Goal: Book appointment/travel/reservation

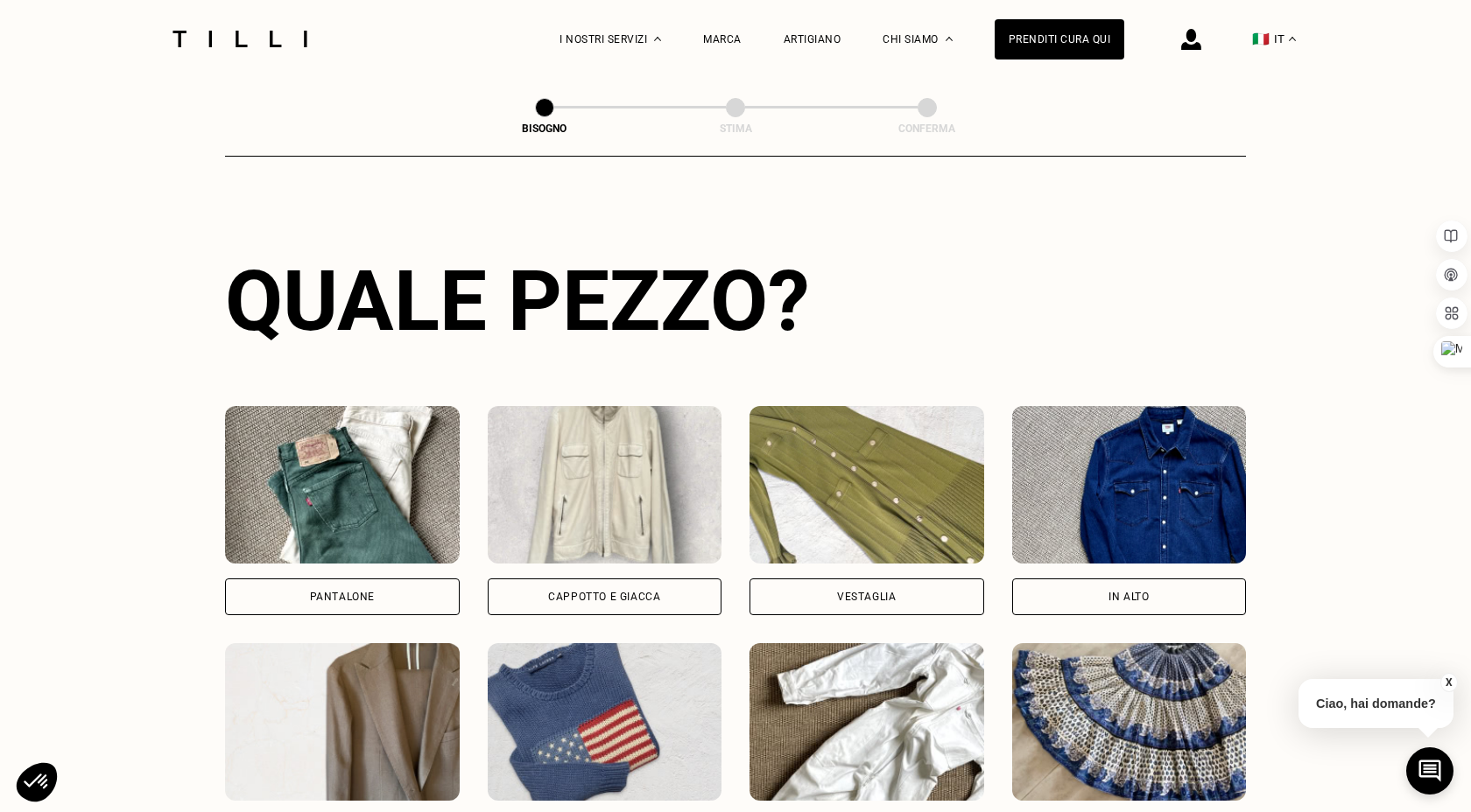
click at [364, 596] on div "Pantalone" at bounding box center [342, 597] width 65 height 11
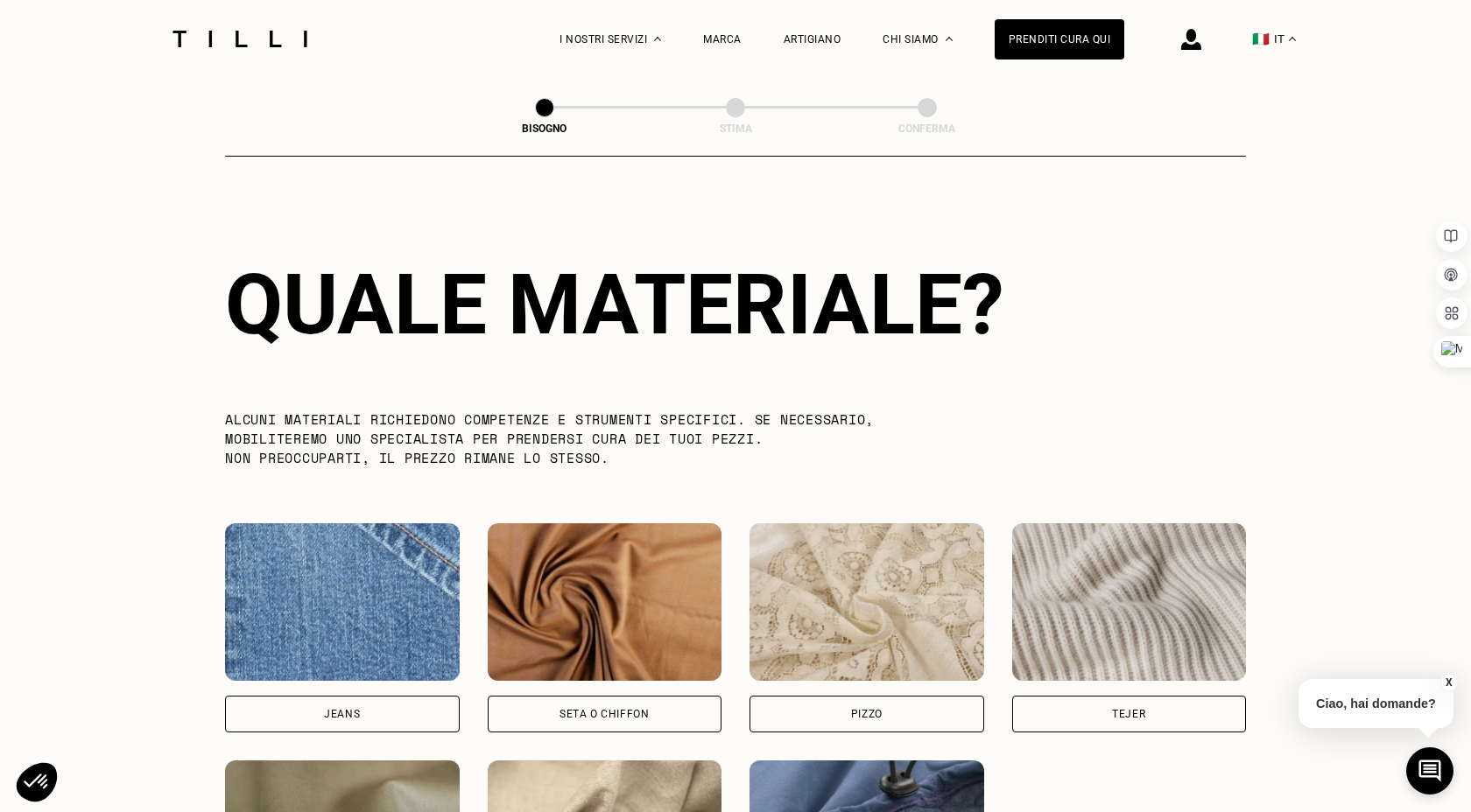
scroll to position [1520, 0]
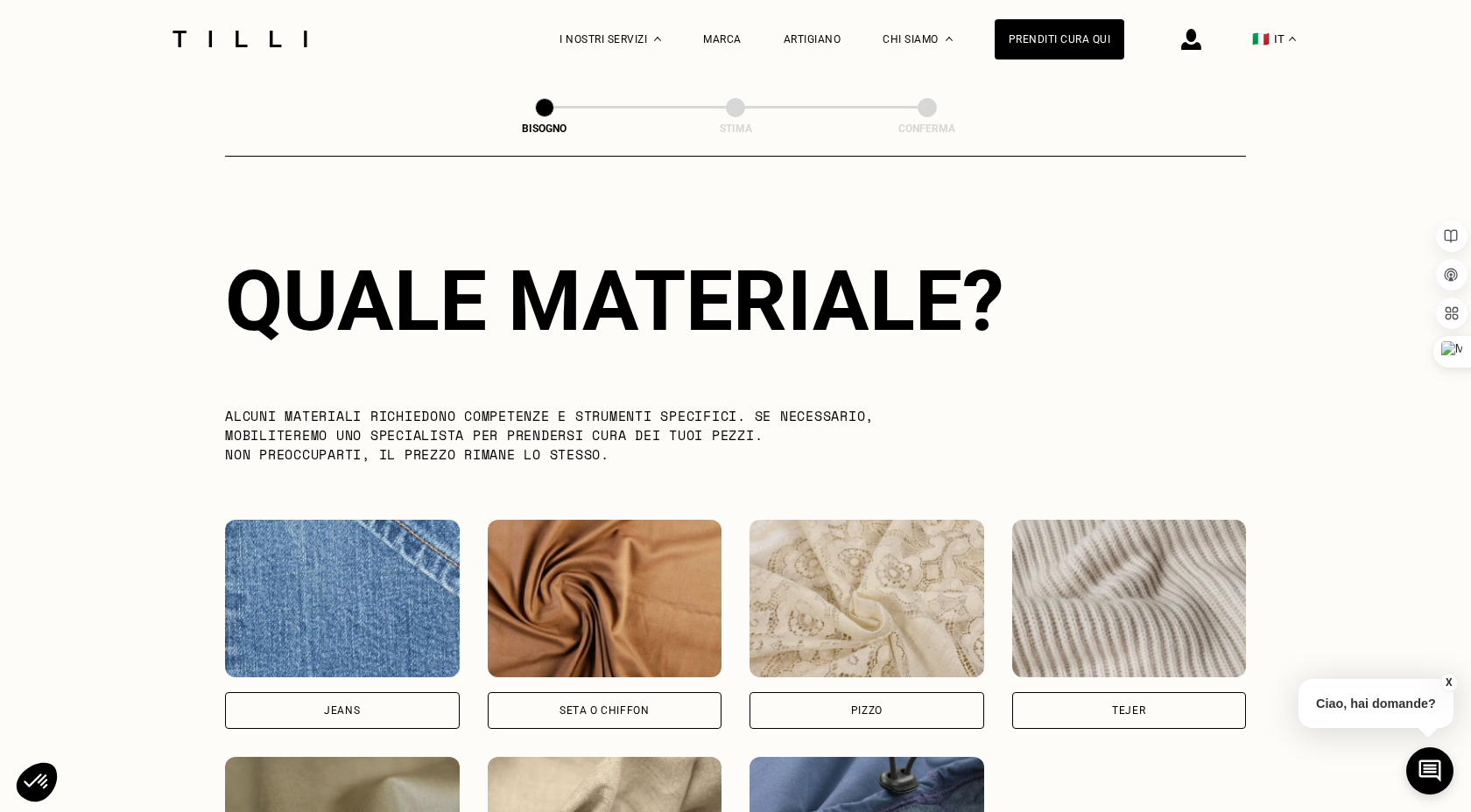
click at [356, 708] on div "Jeans" at bounding box center [341, 710] width 36 height 11
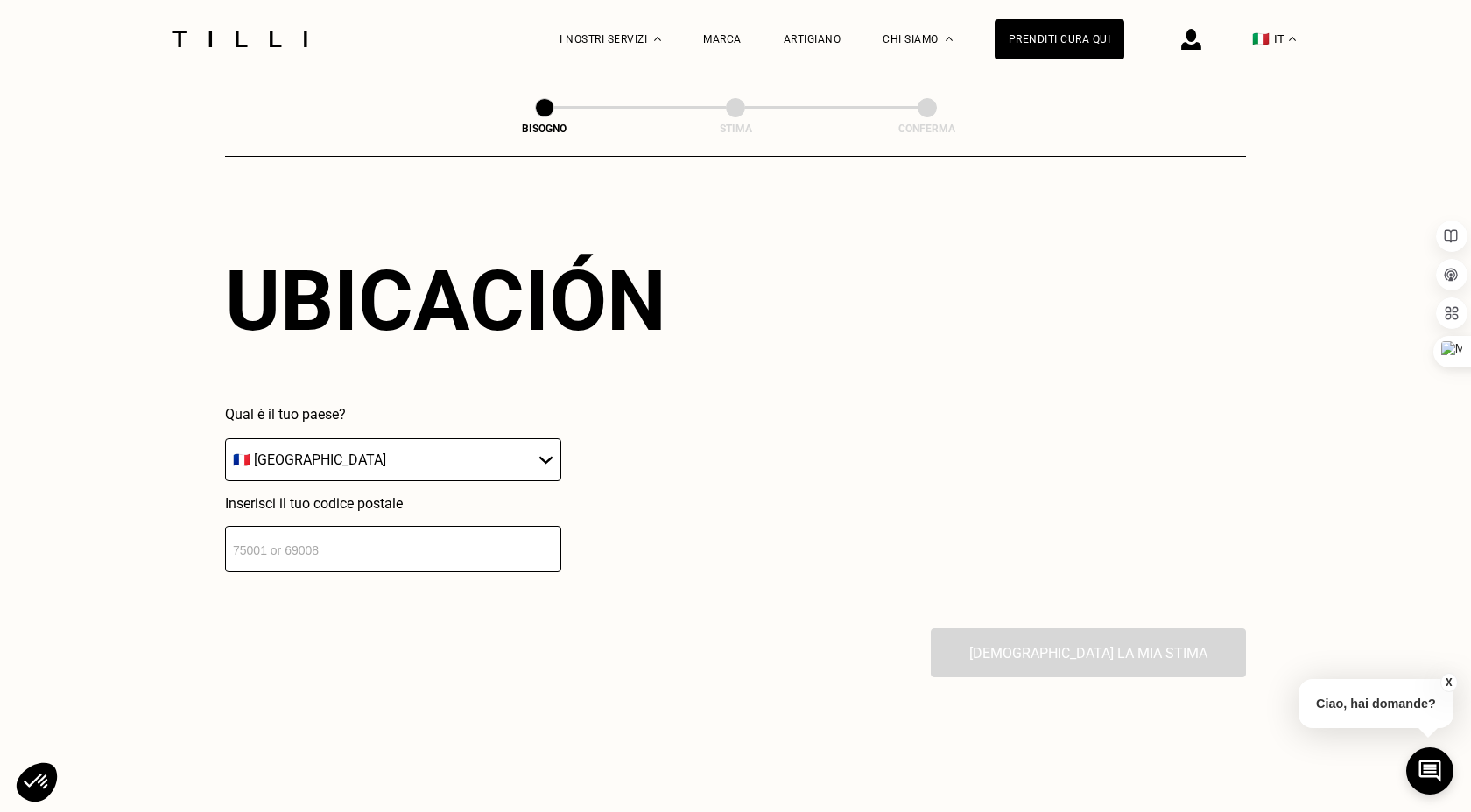
scroll to position [2347, 0]
click at [542, 459] on select "🇦🇹 [GEOGRAPHIC_DATA] 🇧🇪 [GEOGRAPHIC_DATA] 🇧🇬 [GEOGRAPHIC_DATA] 🇨🇾 [MEDICAL_DATA…" at bounding box center [393, 458] width 336 height 43
select select "IT"
click at [225, 438] on select "🇦🇹 [GEOGRAPHIC_DATA] 🇧🇪 [GEOGRAPHIC_DATA] 🇧🇬 [GEOGRAPHIC_DATA] 🇨🇾 [MEDICAL_DATA…" at bounding box center [393, 458] width 336 height 43
click at [363, 557] on input "number" at bounding box center [393, 547] width 336 height 46
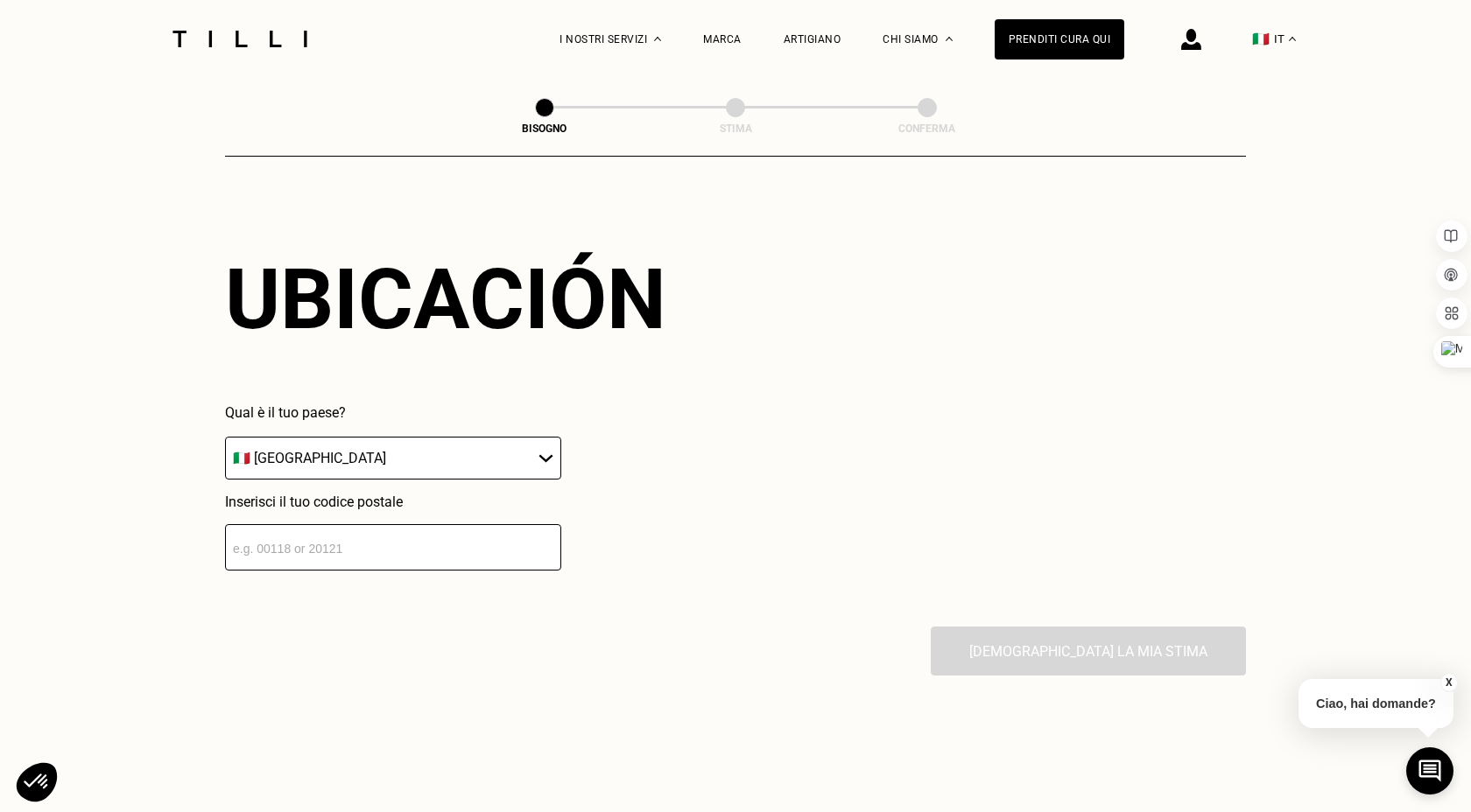
type input "16154"
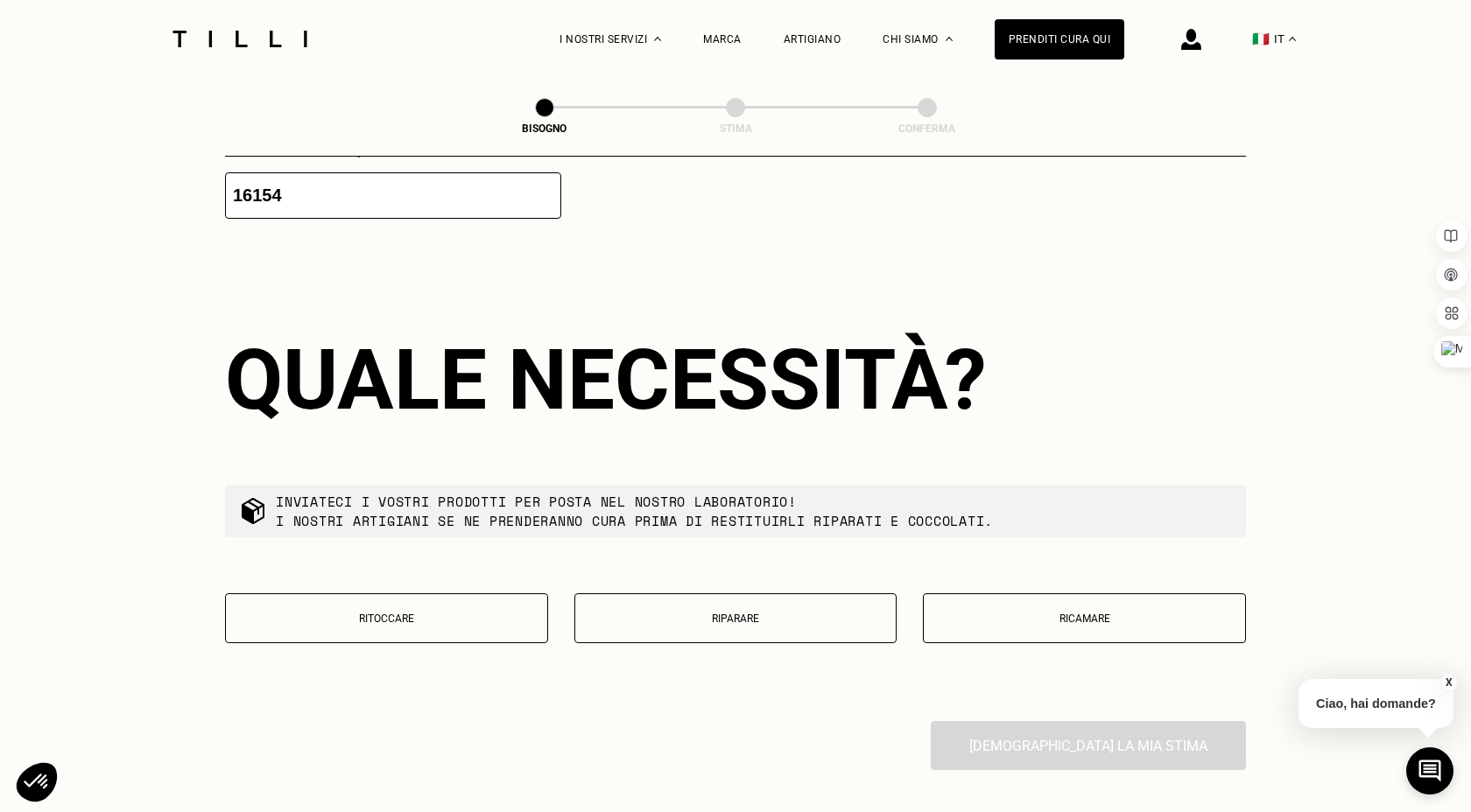
scroll to position [2780, 0]
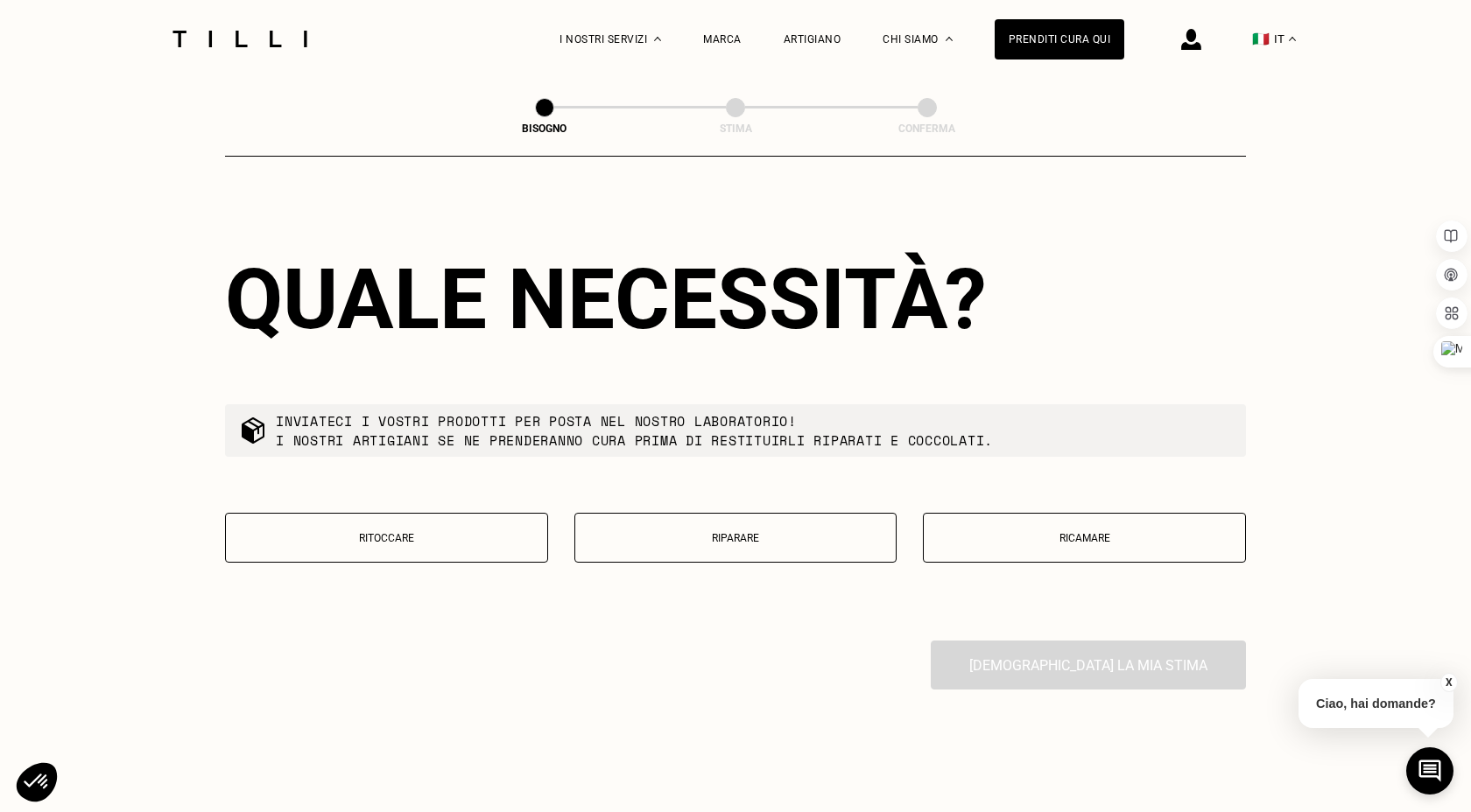
click at [721, 542] on p "Riparare" at bounding box center [736, 538] width 303 height 12
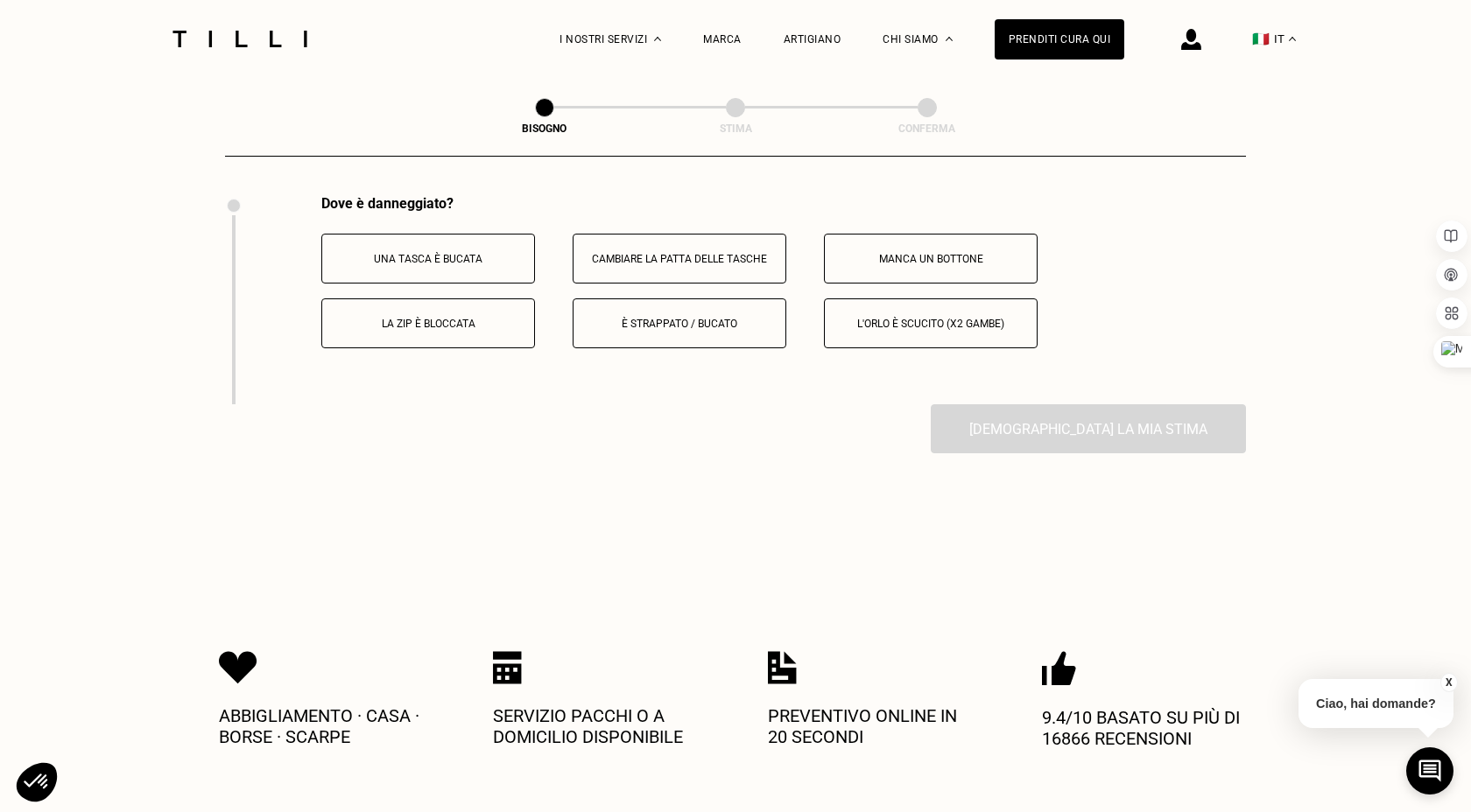
scroll to position [3228, 0]
click at [909, 317] on button "L'orlo è scucito (x2 gambe)" at bounding box center [931, 320] width 214 height 50
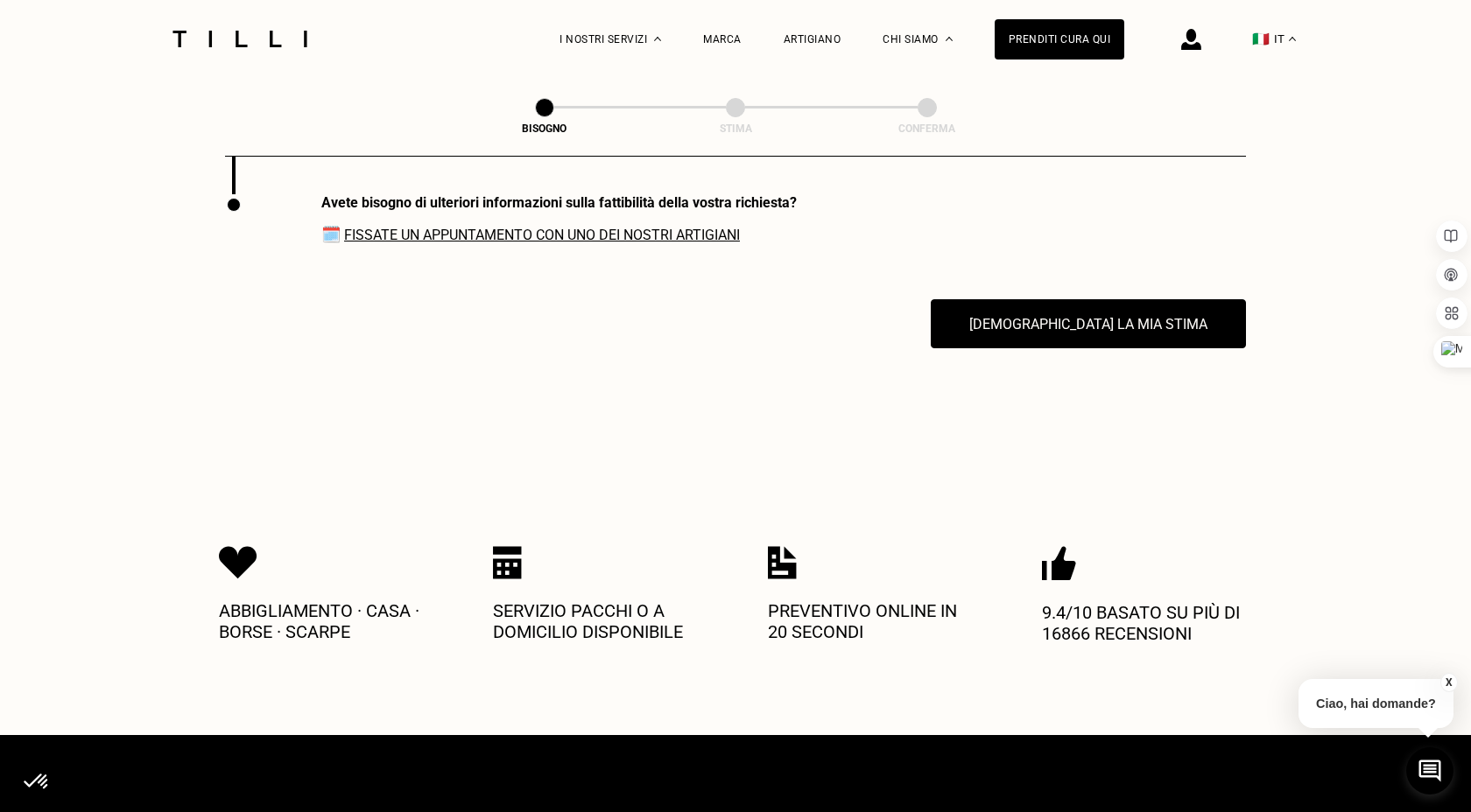
scroll to position [3437, 0]
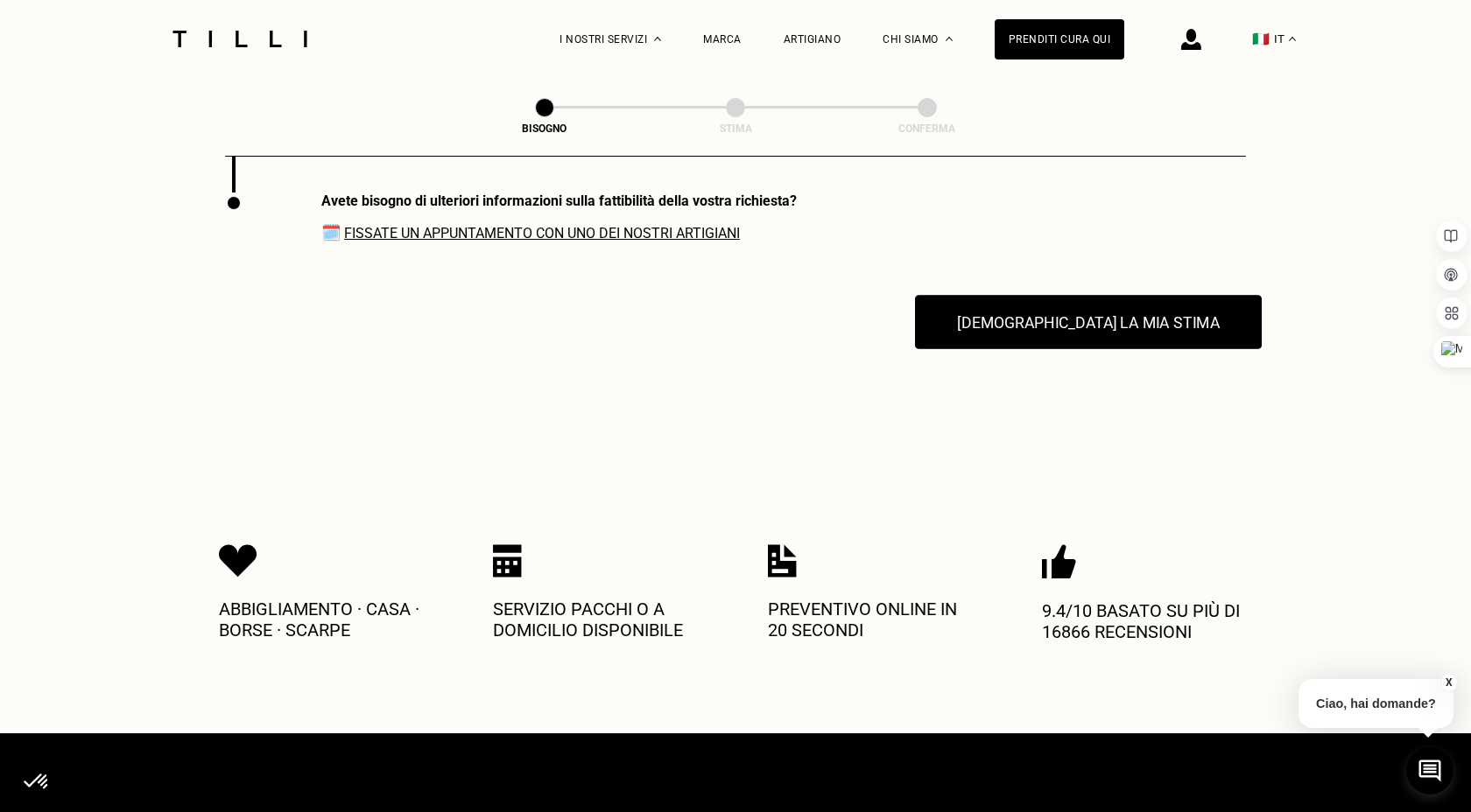
click at [1091, 337] on button "[DEMOGRAPHIC_DATA] la mia stima" at bounding box center [1088, 322] width 346 height 54
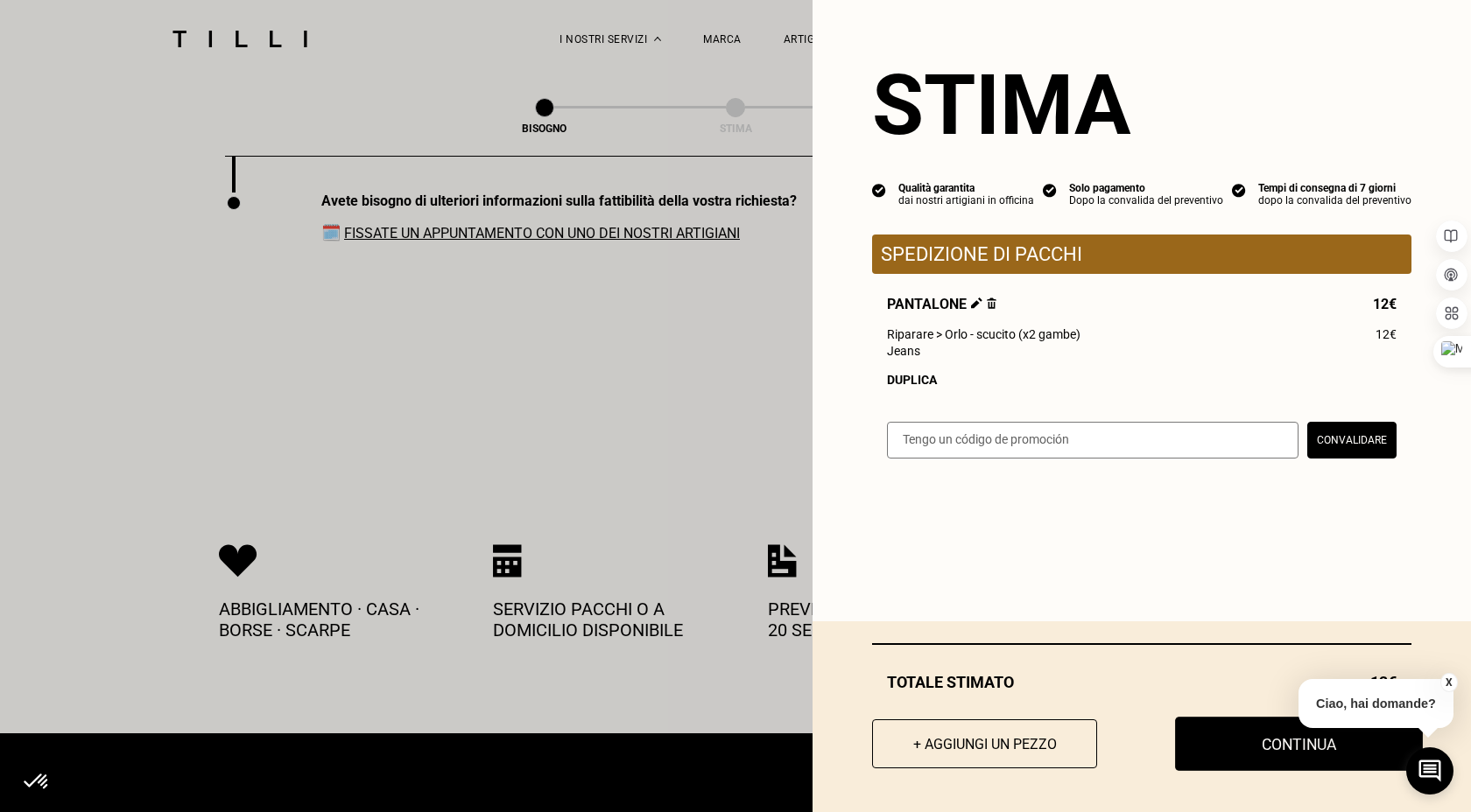
click at [1280, 754] on button "Continua" at bounding box center [1298, 744] width 247 height 54
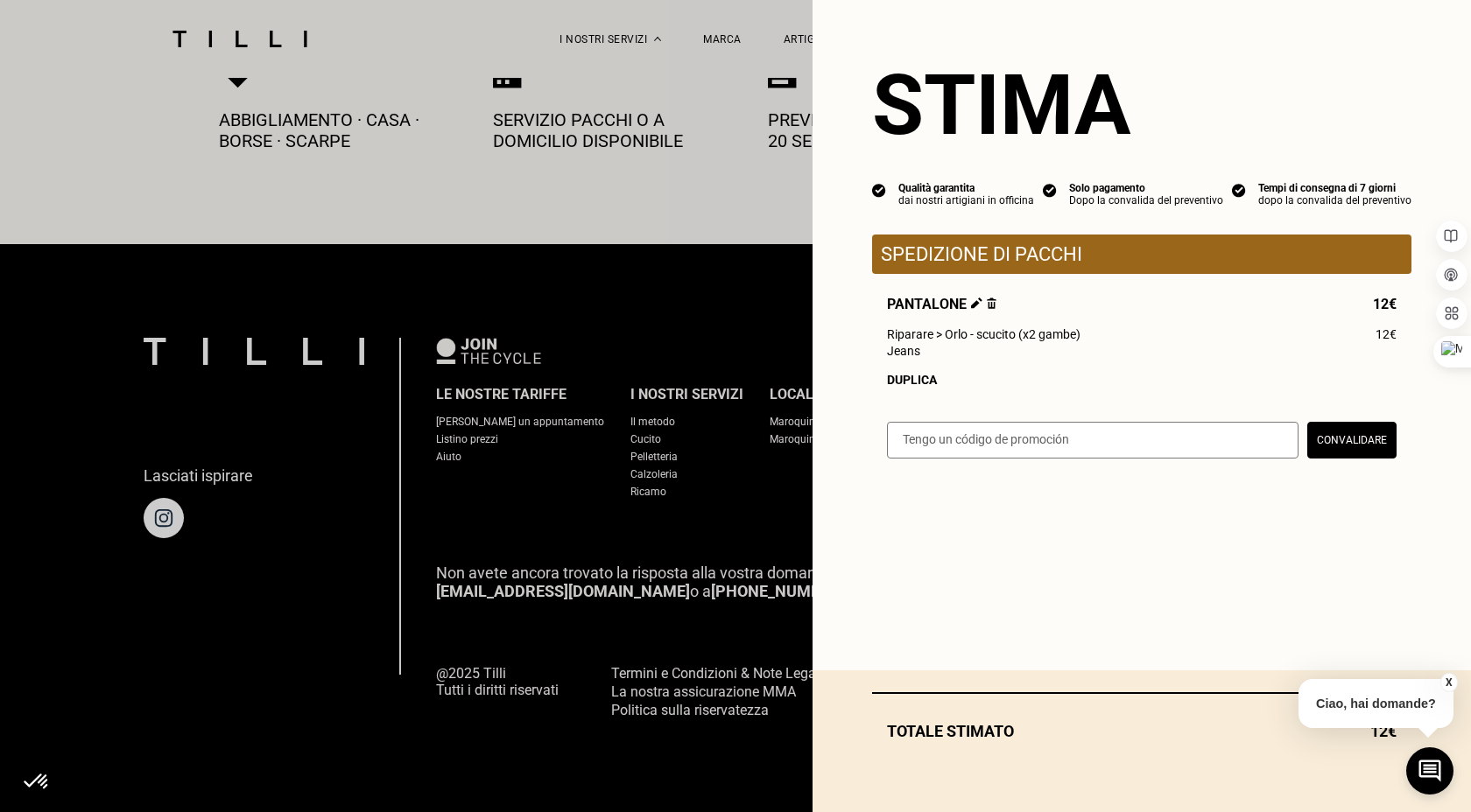
scroll to position [957, 0]
select select "IT"
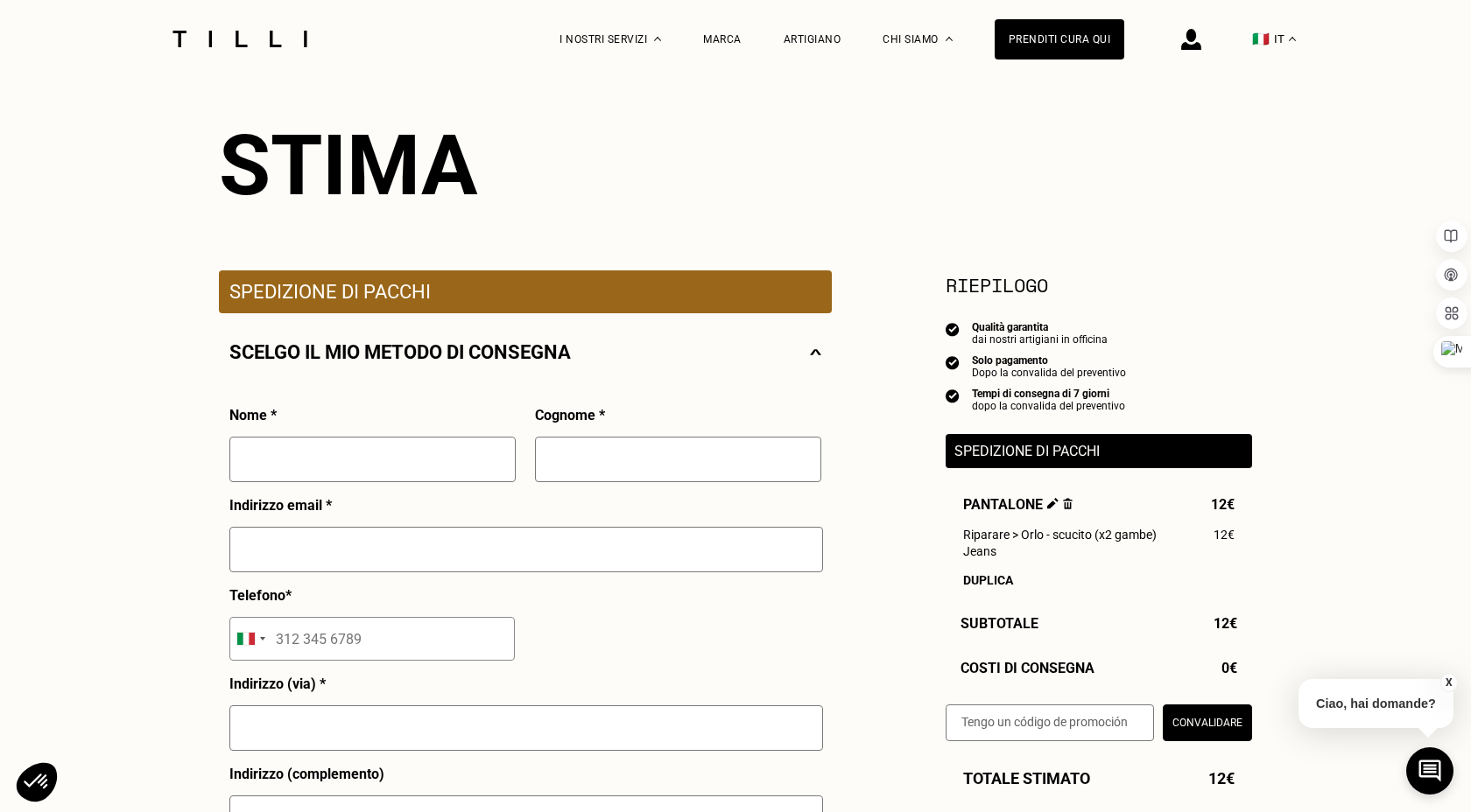
scroll to position [169, 0]
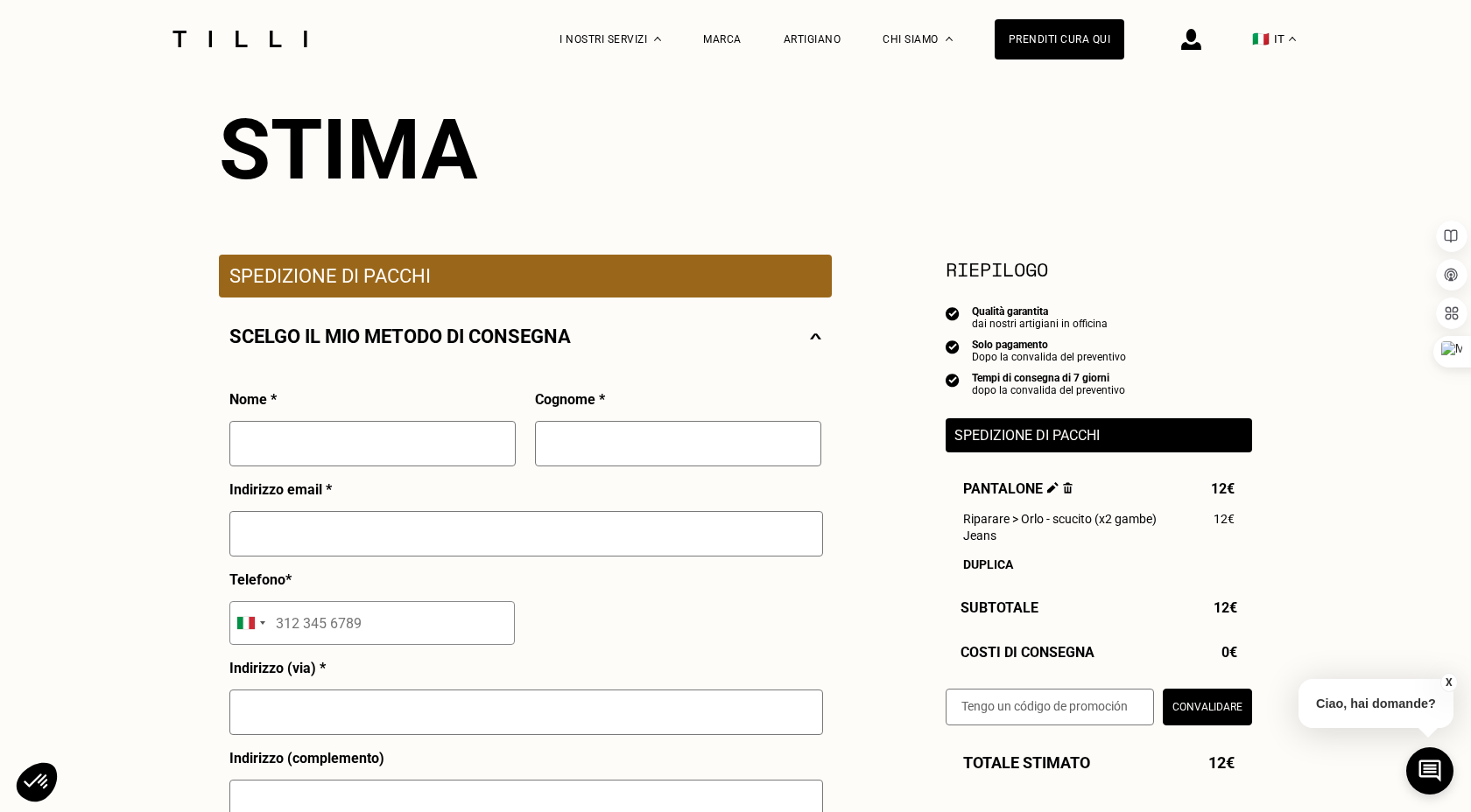
click at [366, 449] on input "text" at bounding box center [373, 444] width 286 height 46
type input "[PERSON_NAME]"
type input "Noureddine"
type input "[EMAIL_ADDRESS][DOMAIN_NAME]"
type input "[STREET_ADDRESS][PERSON_NAME]"
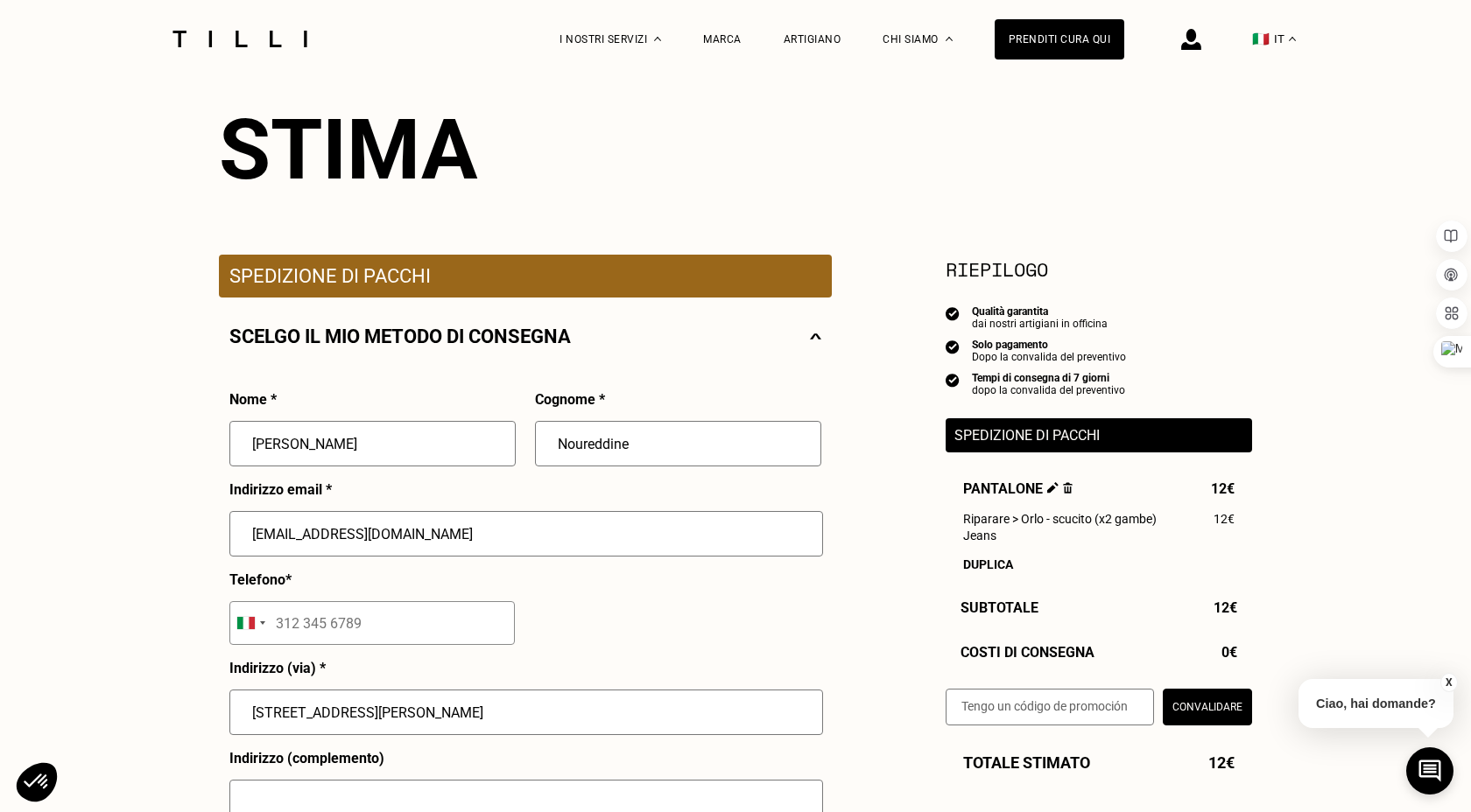
type input "[GEOGRAPHIC_DATA]"
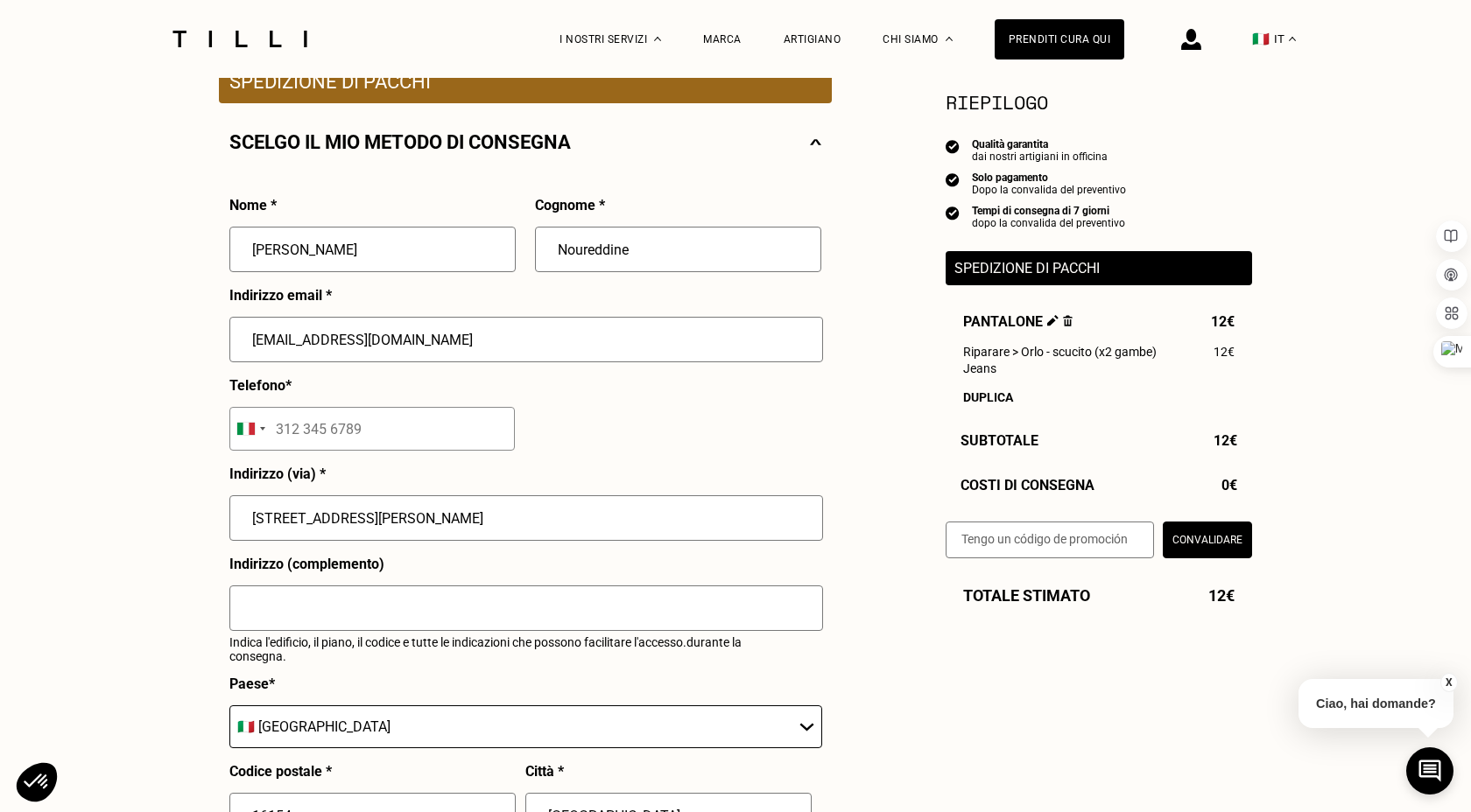
scroll to position [365, 0]
click at [325, 423] on input "tel" at bounding box center [372, 427] width 285 height 44
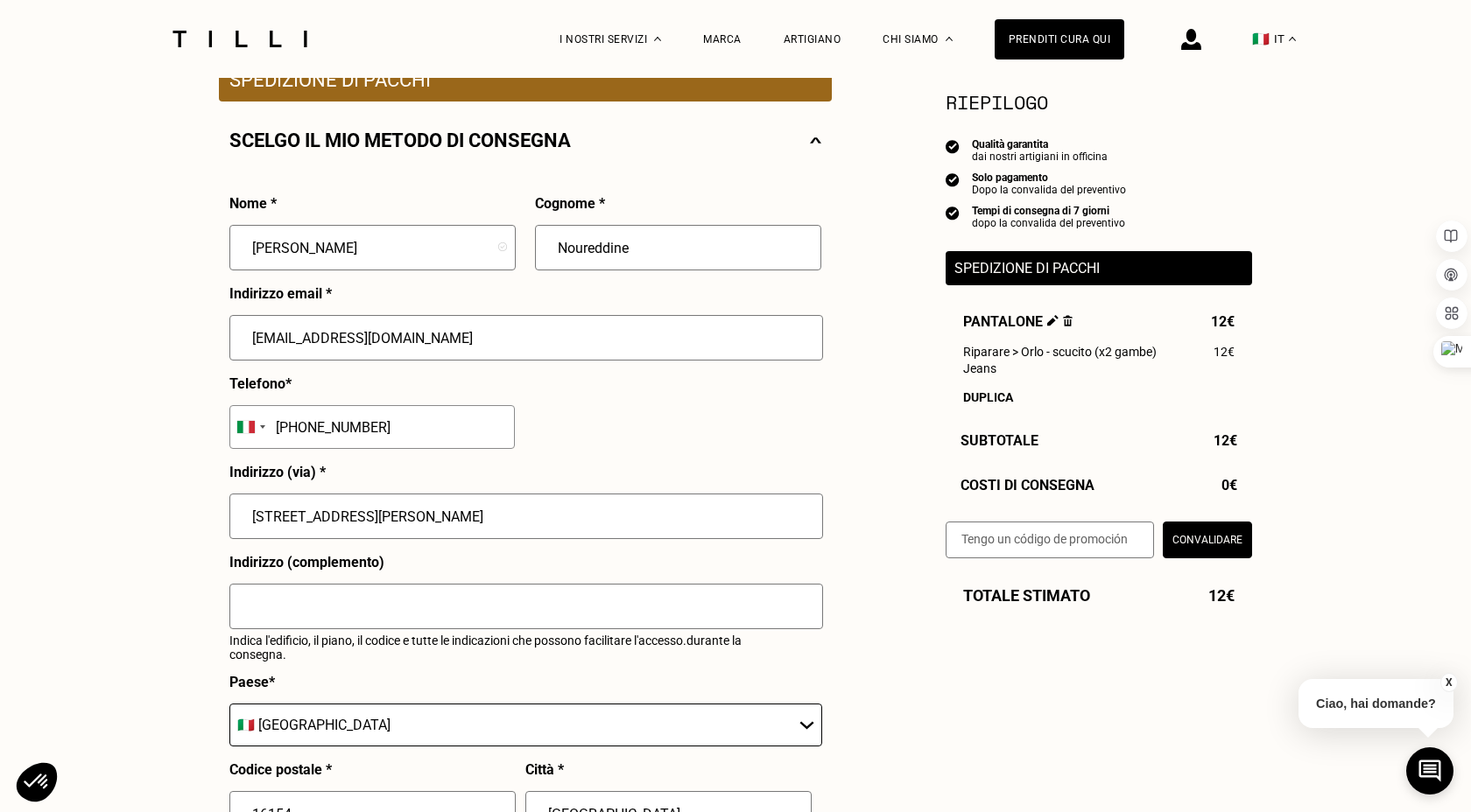
type input "[PHONE_NUMBER]"
click at [369, 609] on input "text" at bounding box center [526, 607] width 594 height 46
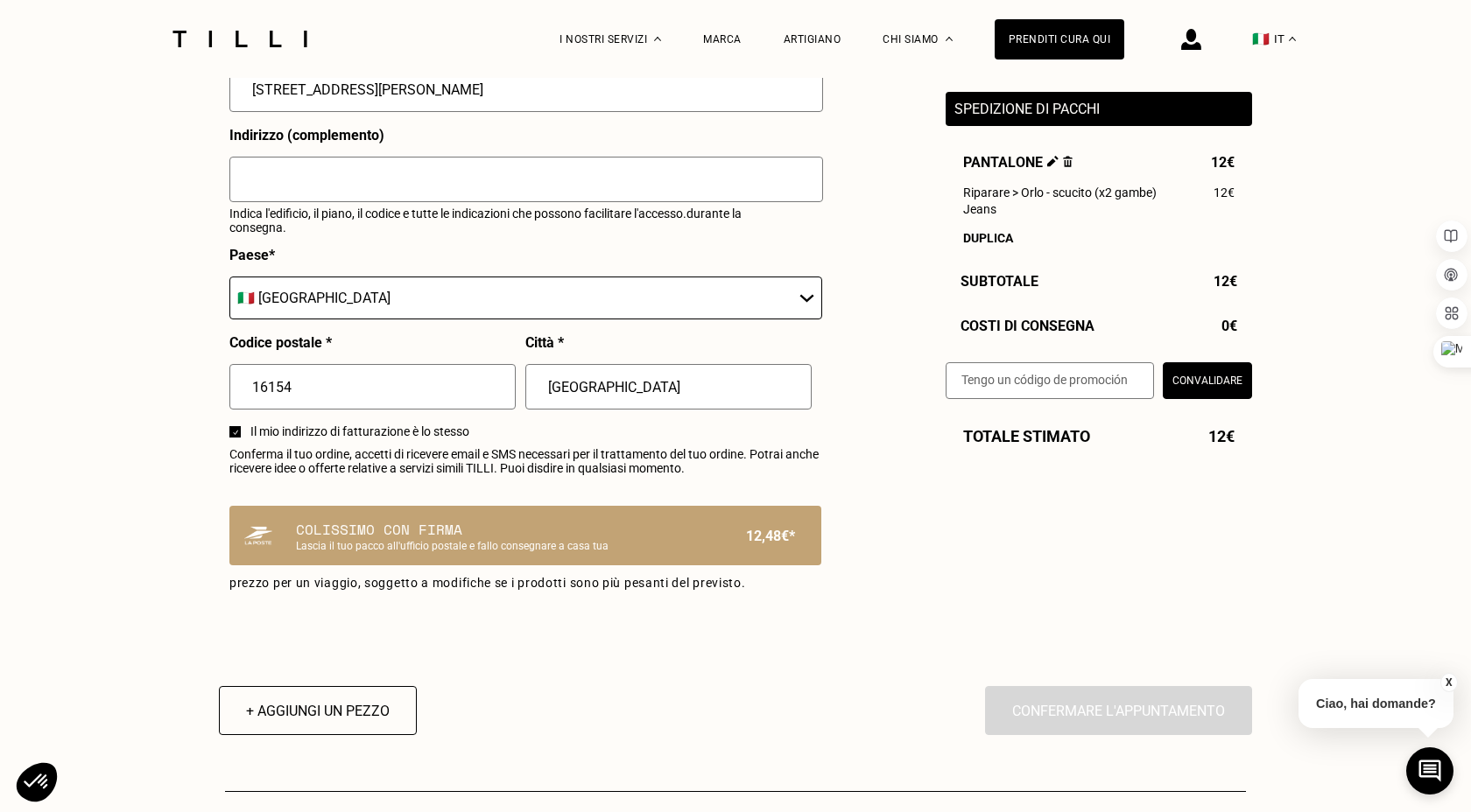
scroll to position [816, 0]
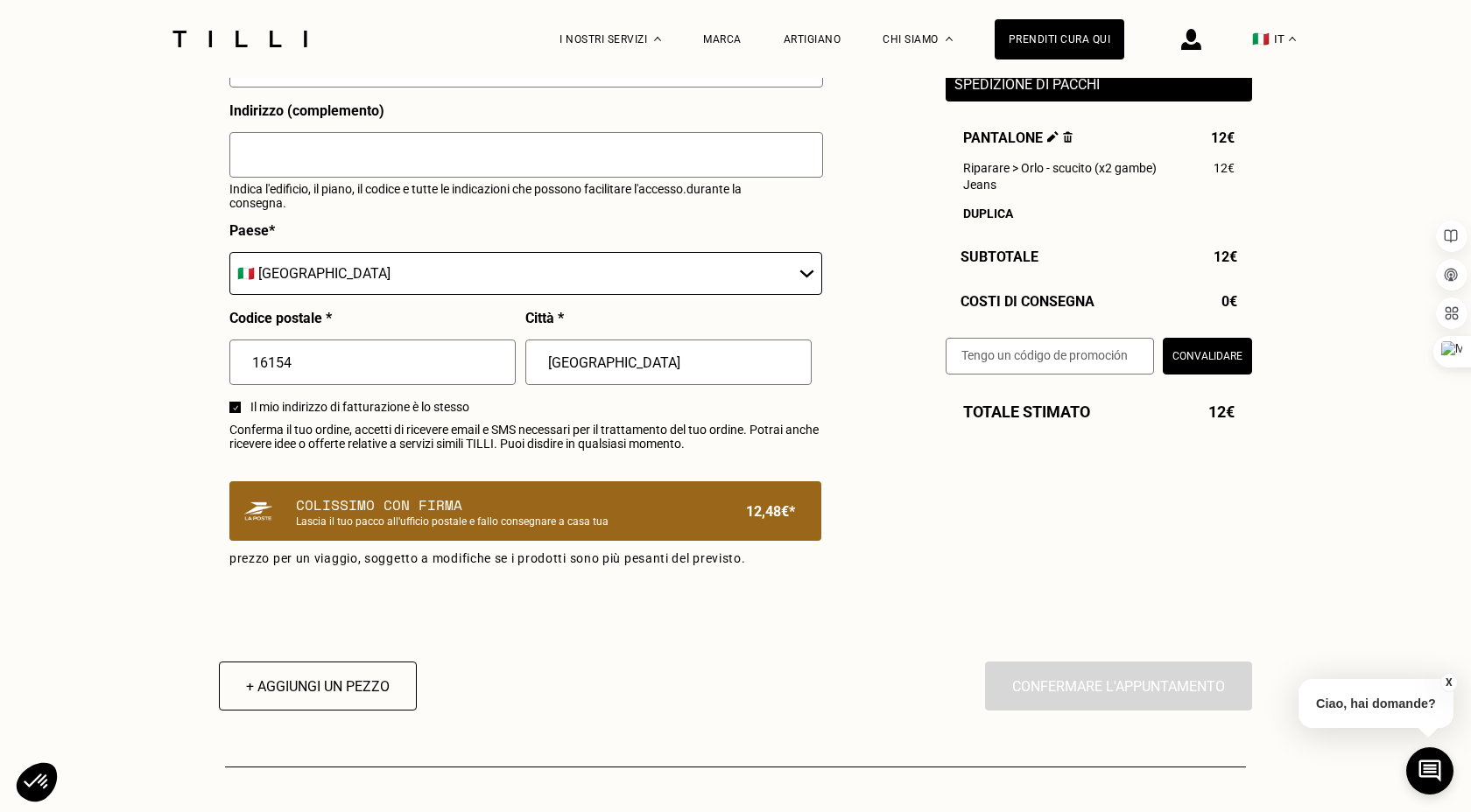
click at [468, 502] on p "Colissimo con firma" at bounding box center [495, 505] width 399 height 21
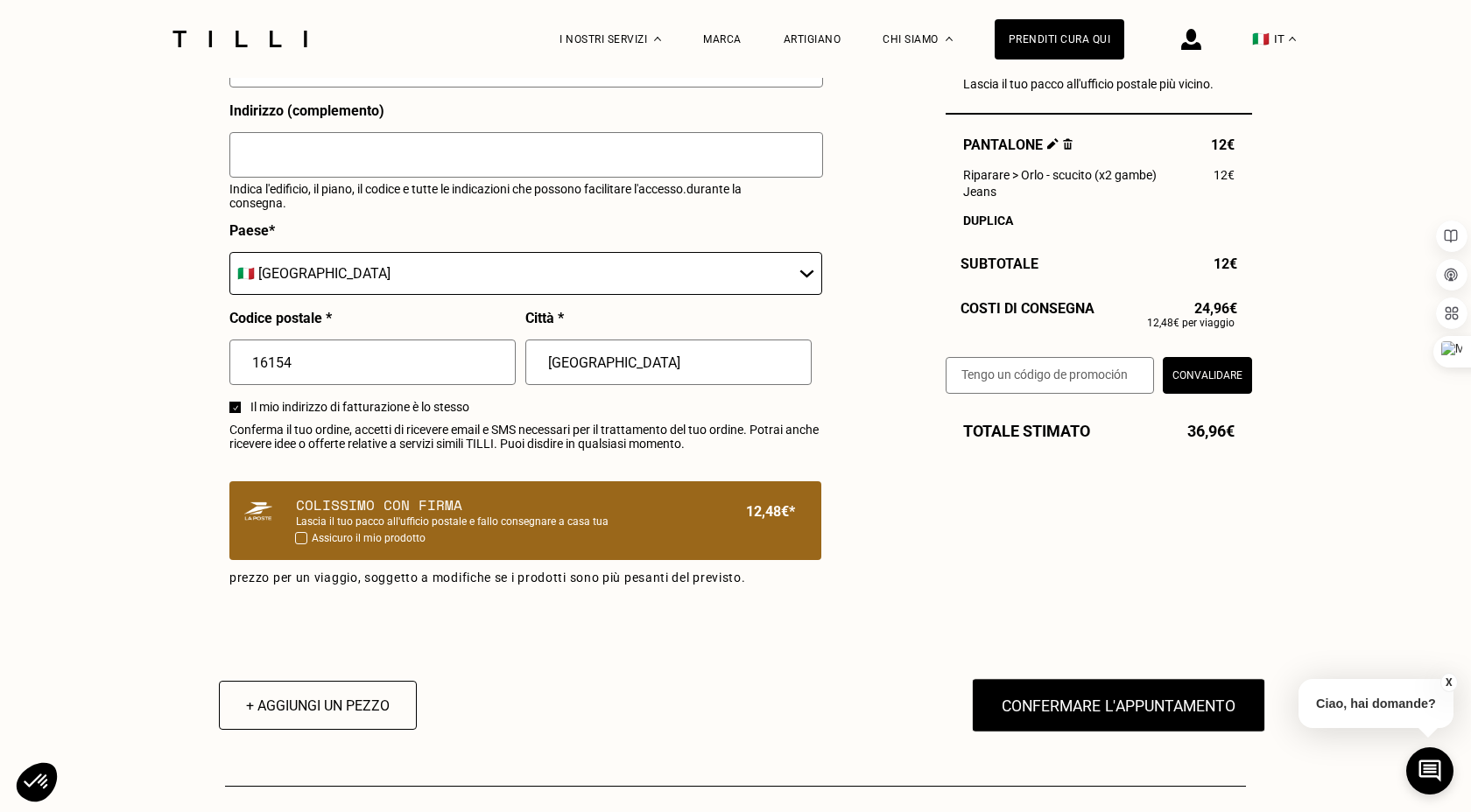
click at [1081, 702] on button "Confermare l'appuntamento" at bounding box center [1118, 706] width 294 height 54
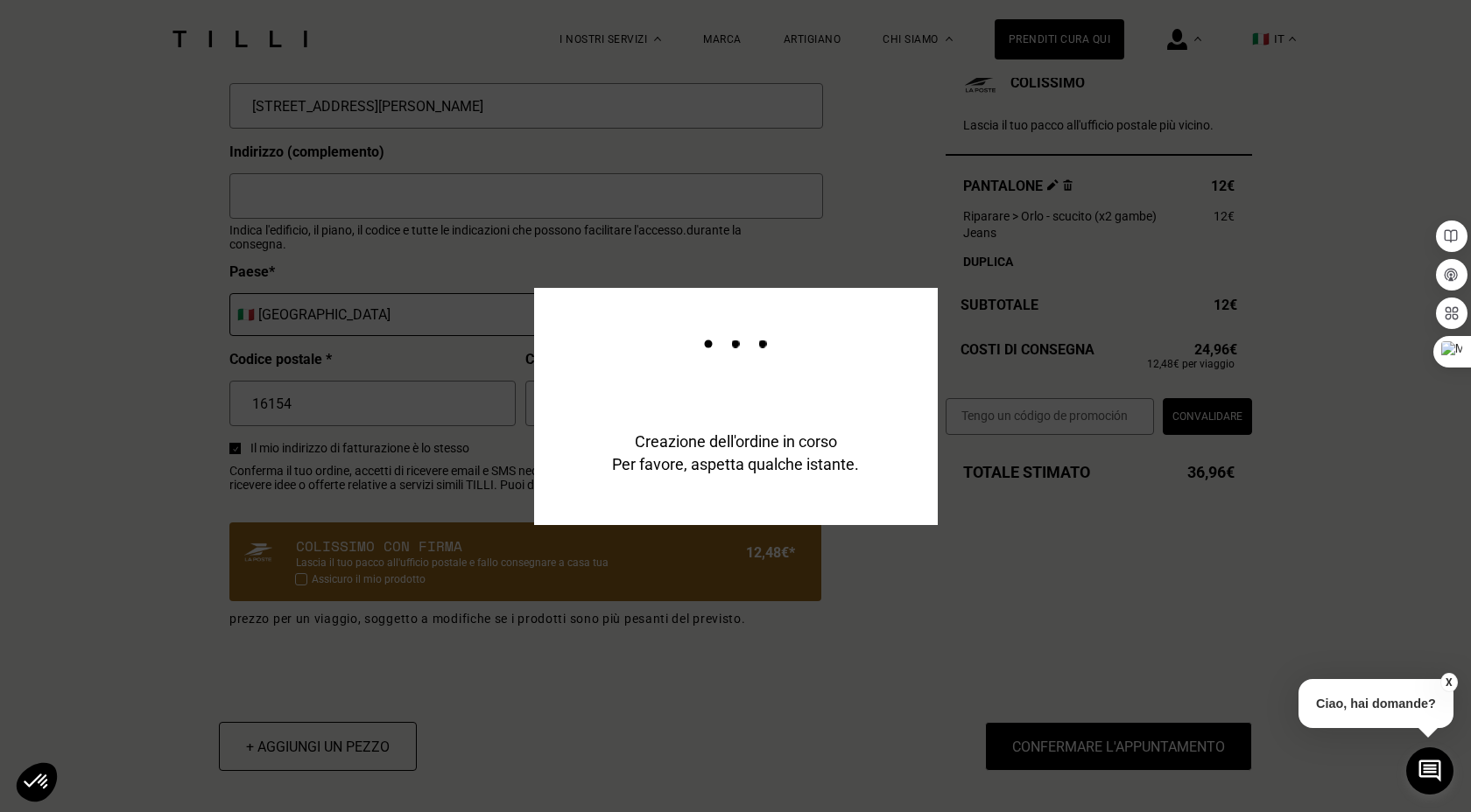
scroll to position [858, 0]
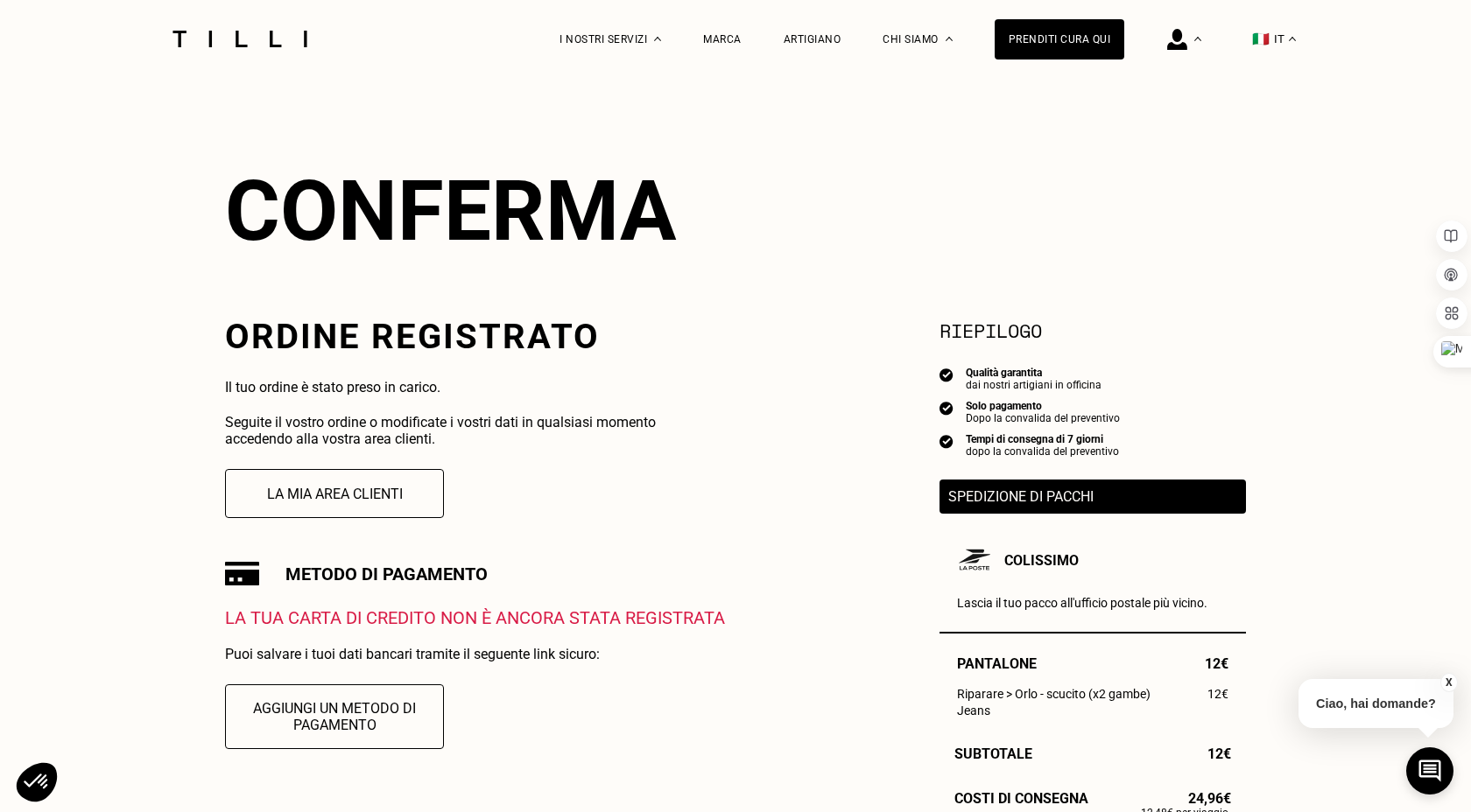
scroll to position [168, 0]
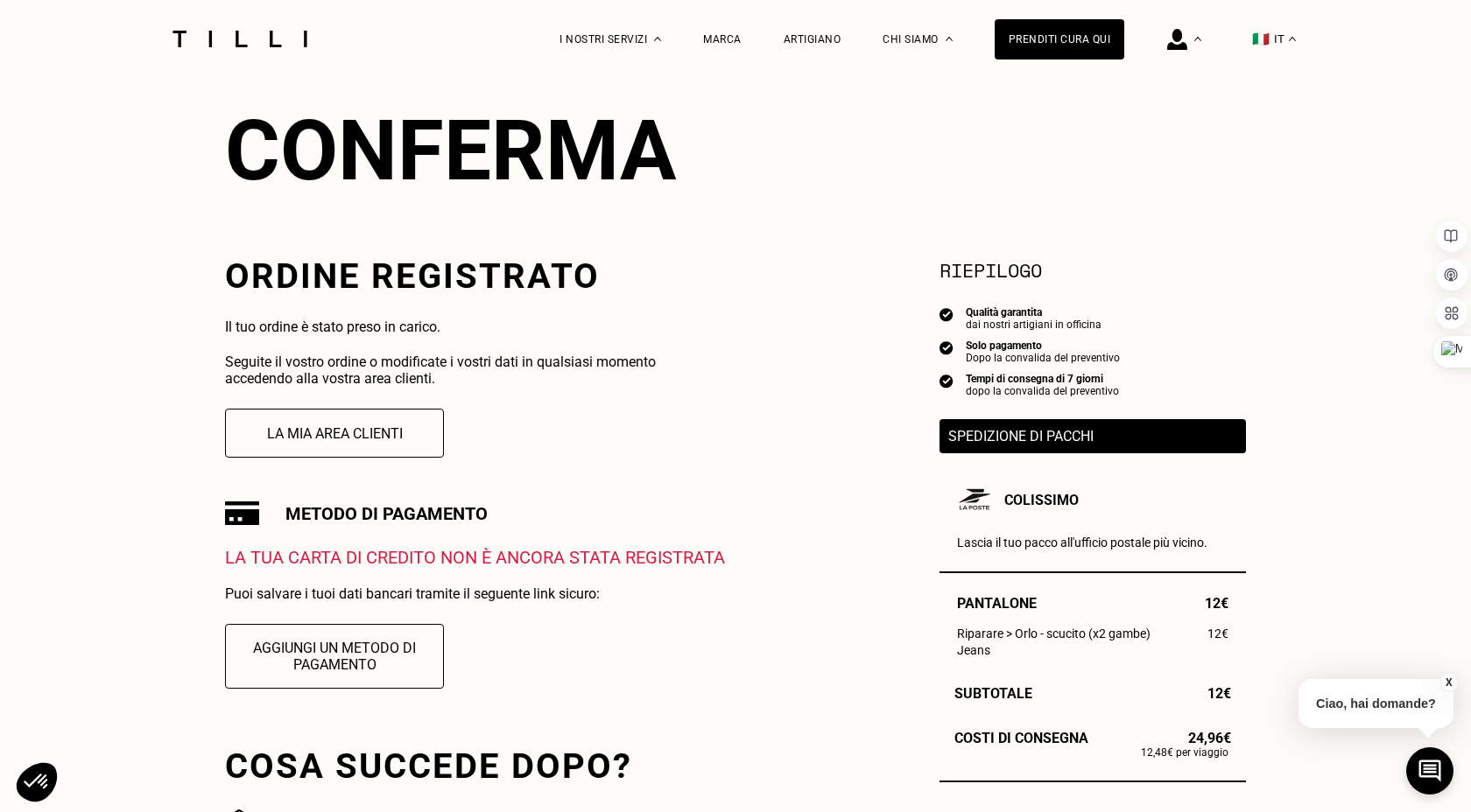
click at [339, 567] on div "La tua carta di credito non è ancora stata registrata Puoi salvare i tuoi dati …" at bounding box center [475, 629] width 500 height 164
click at [357, 637] on button "Aggiungi un metodo di pagamento" at bounding box center [335, 656] width 240 height 71
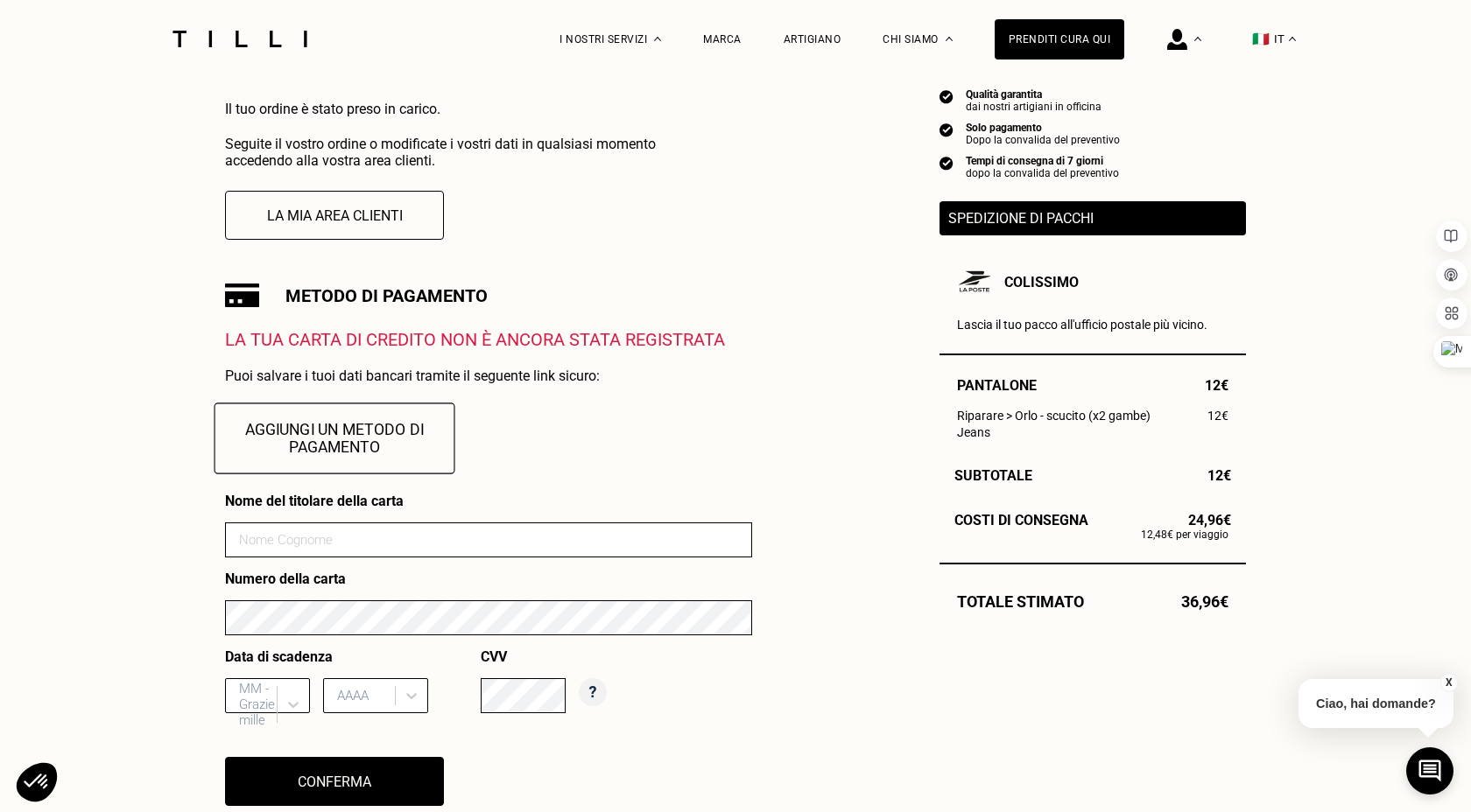
scroll to position [421, 0]
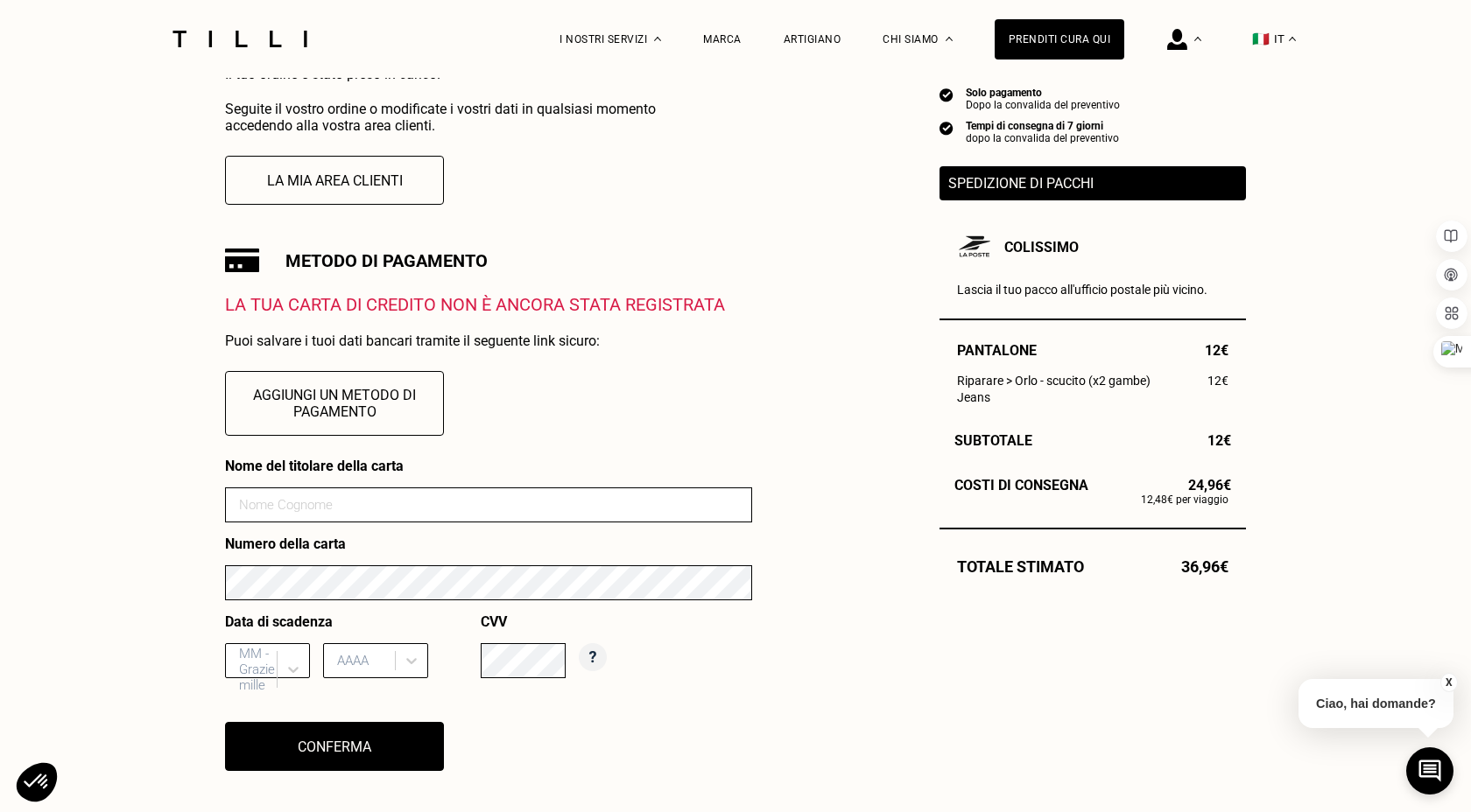
click at [344, 502] on input at bounding box center [489, 505] width 527 height 35
type input "[PERSON_NAME]"
type input "04"
type input "2030"
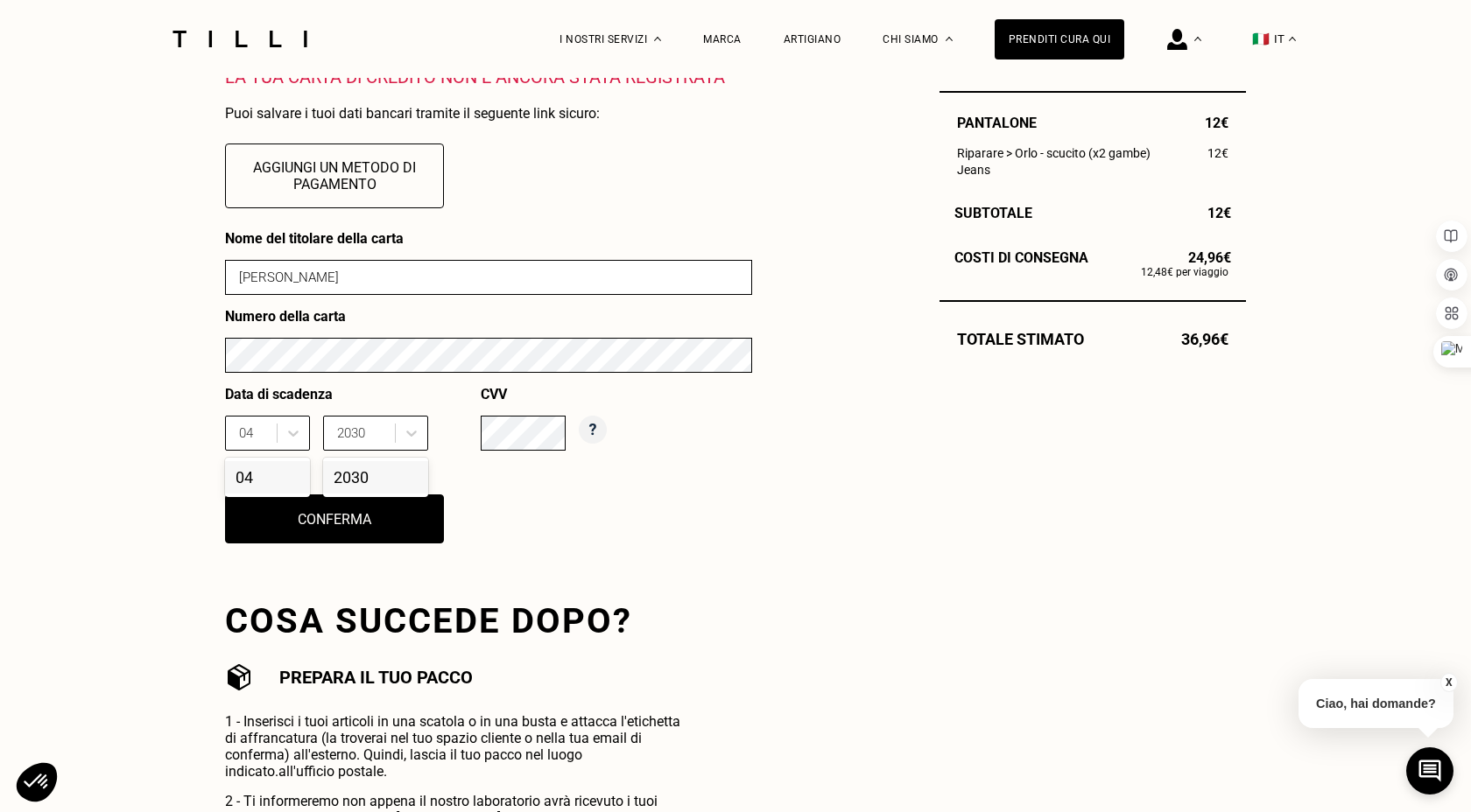
scroll to position [650, 0]
click at [375, 517] on button "Conferma" at bounding box center [335, 518] width 240 height 54
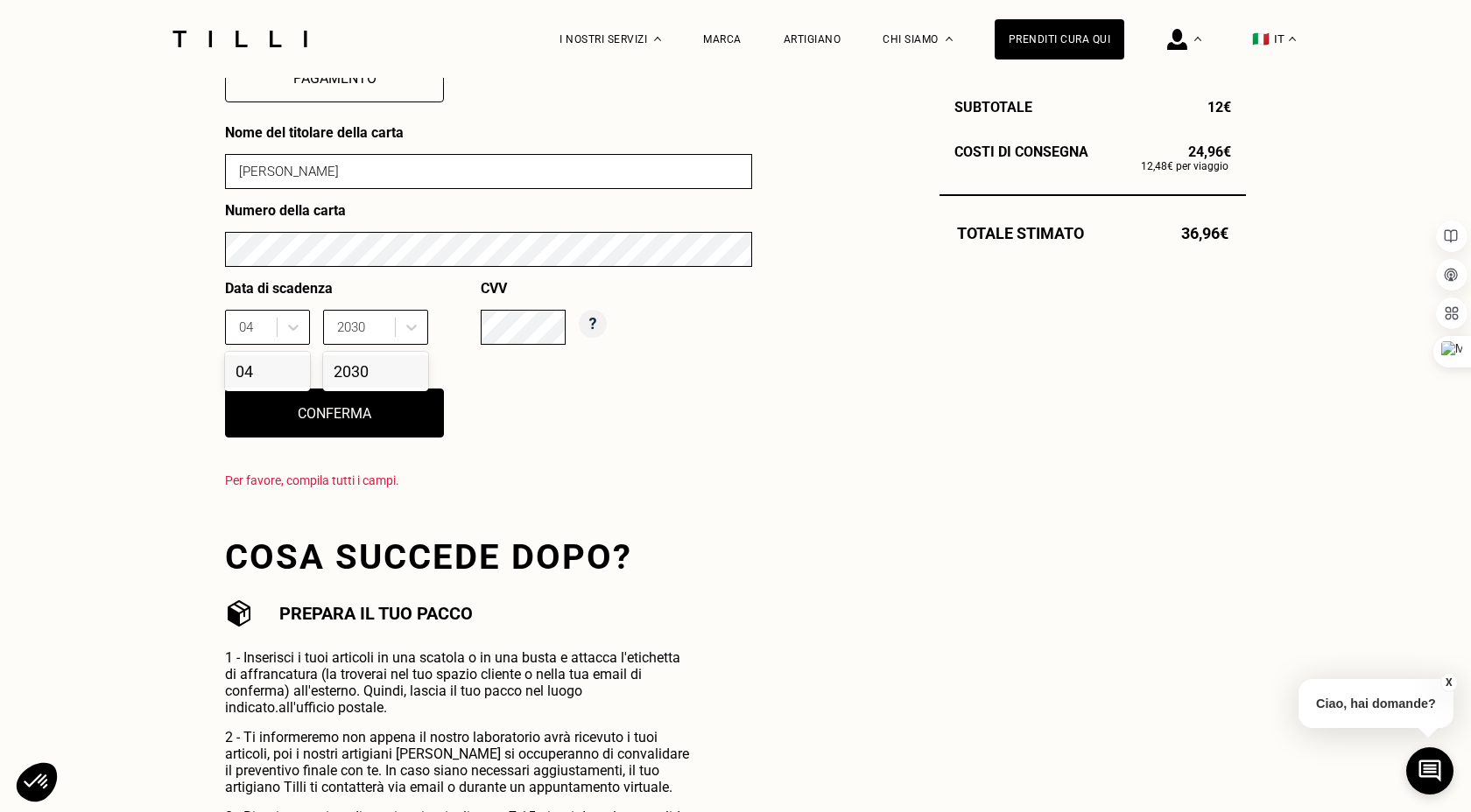
scroll to position [779, 0]
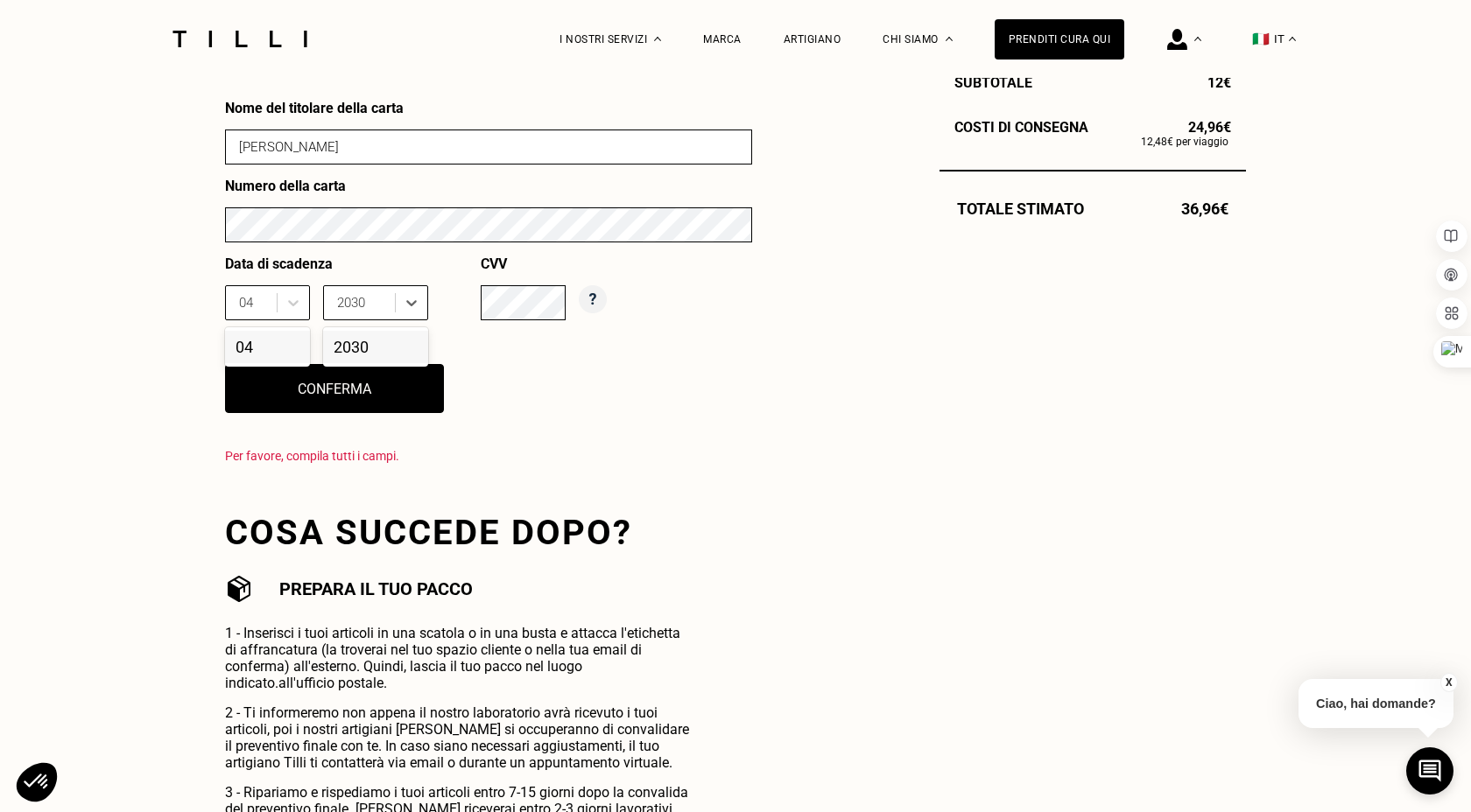
click at [350, 333] on div "2030" at bounding box center [375, 346] width 105 height 32
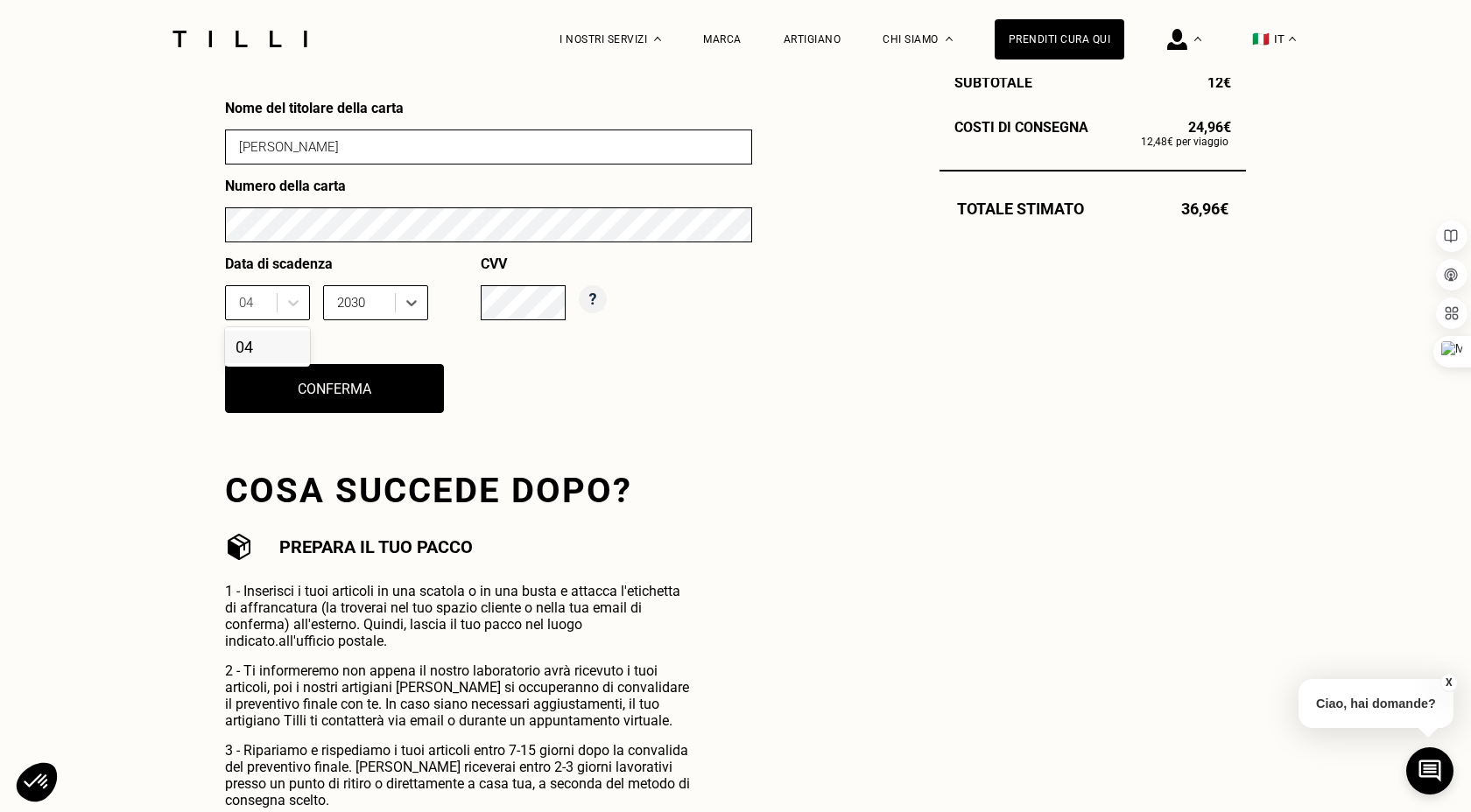
click at [251, 338] on div "04" at bounding box center [268, 346] width 85 height 32
click at [359, 402] on button "Conferma" at bounding box center [335, 388] width 240 height 54
